Goal: Find specific page/section: Find specific page/section

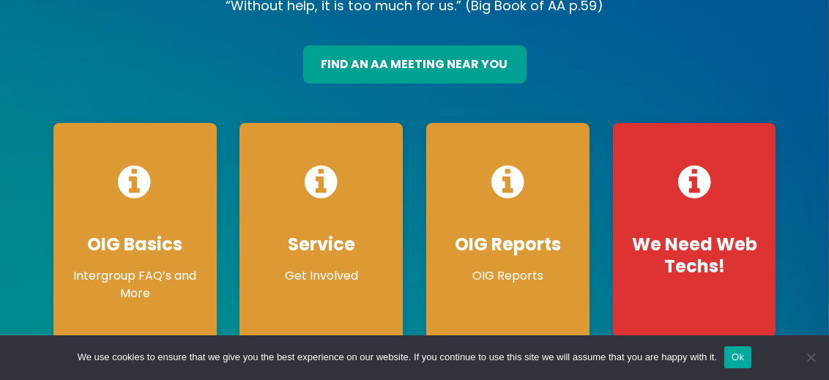
scroll to position [163, 0]
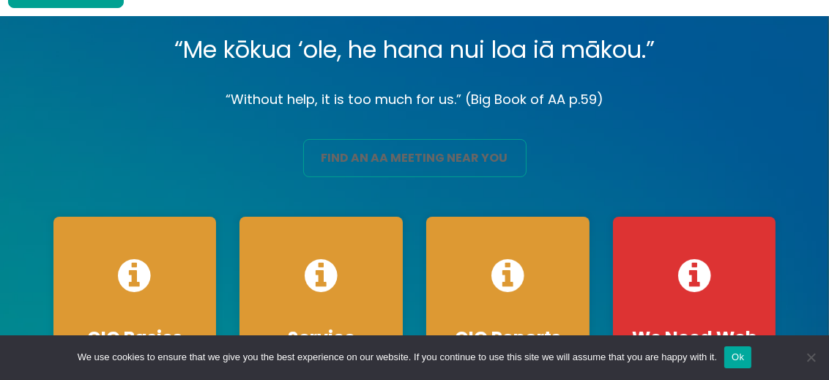
click at [398, 139] on link "find an aa meeting near you" at bounding box center [414, 158] width 223 height 38
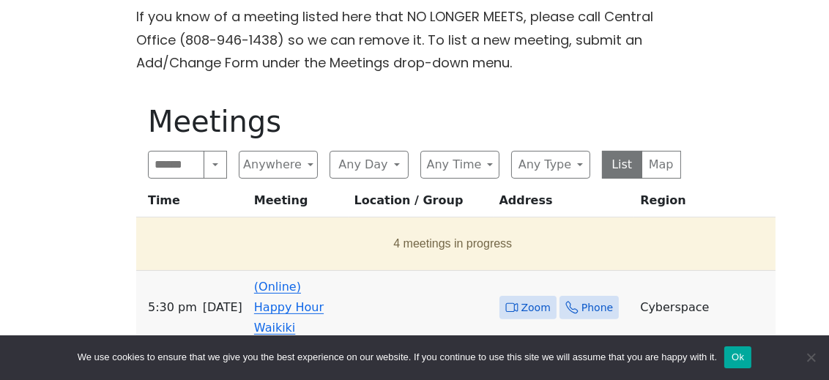
scroll to position [488, 0]
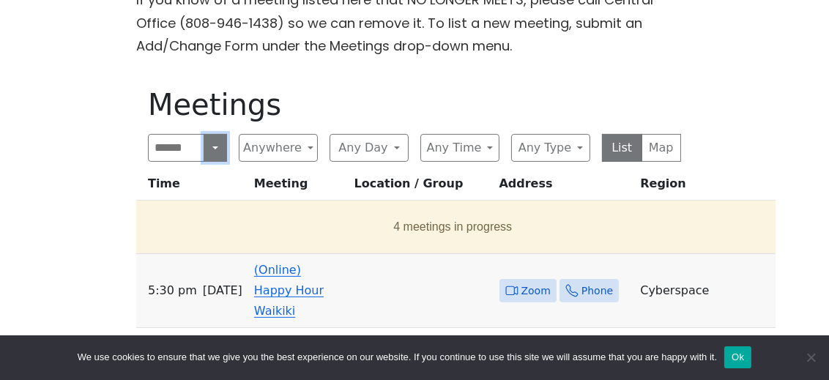
click at [220, 134] on button "Search" at bounding box center [215, 148] width 23 height 28
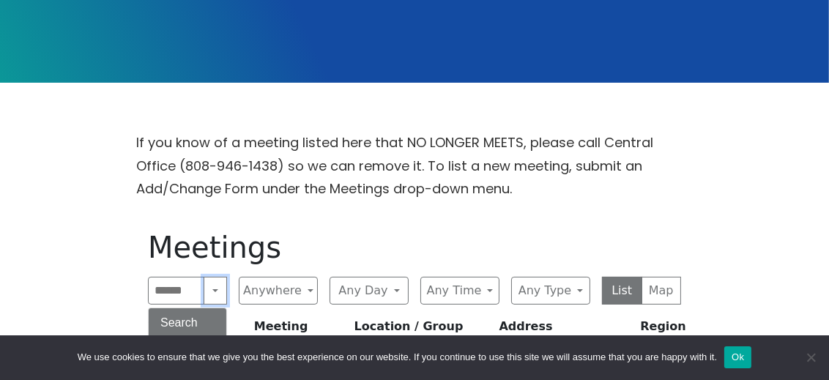
scroll to position [406, 0]
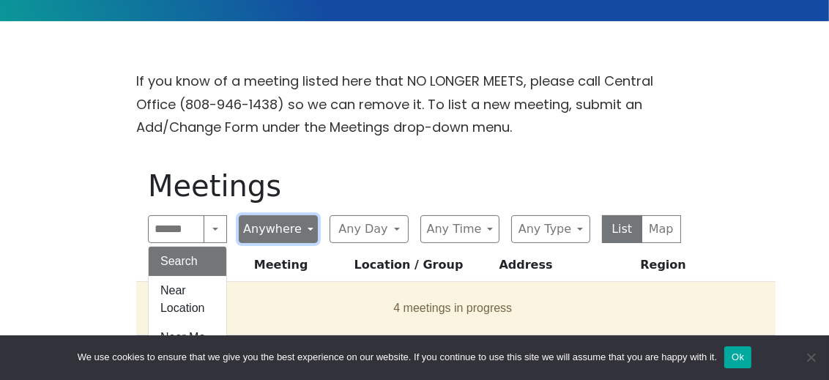
click at [308, 215] on button "Anywhere" at bounding box center [278, 229] width 79 height 28
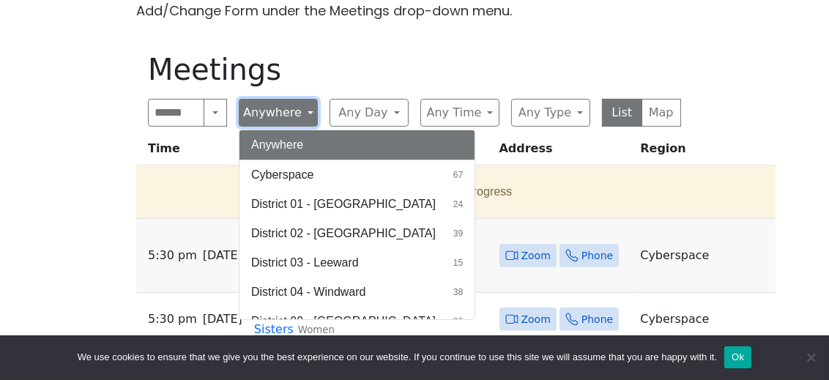
scroll to position [569, 0]
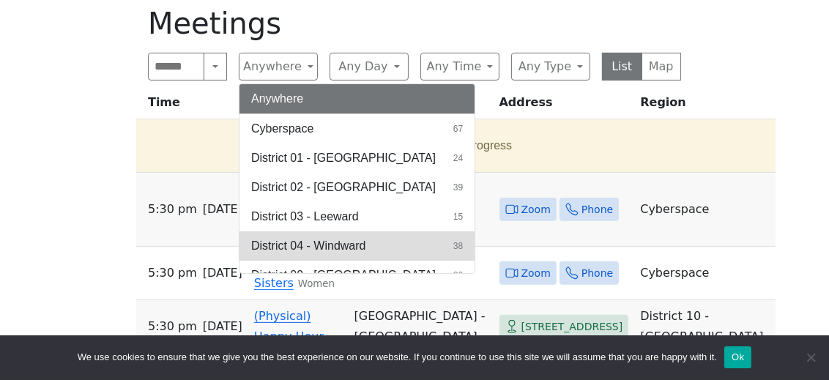
click at [311, 237] on span "District 04 - Windward" at bounding box center [308, 246] width 114 height 18
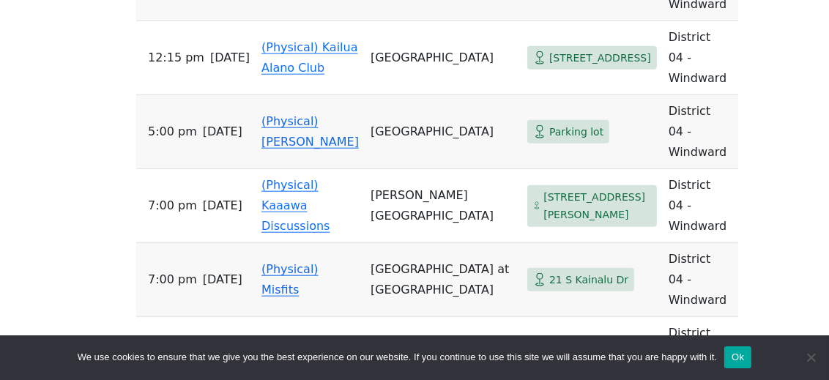
scroll to position [1952, 0]
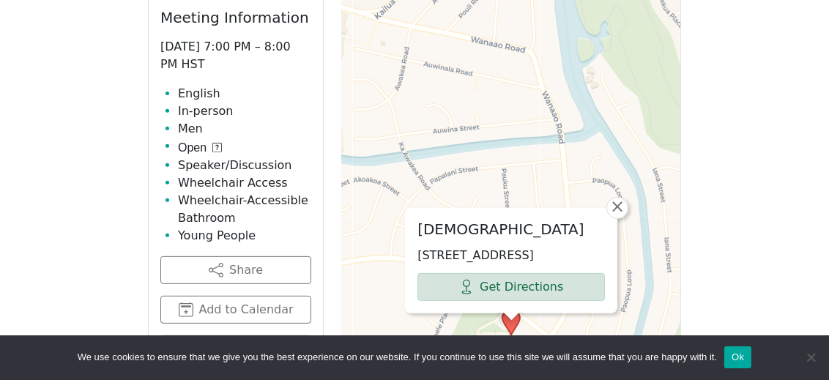
scroll to position [607, 0]
